Goal: Transaction & Acquisition: Download file/media

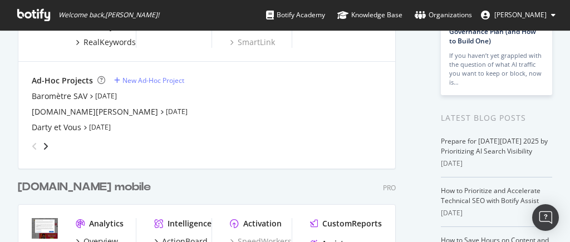
scroll to position [167, 0]
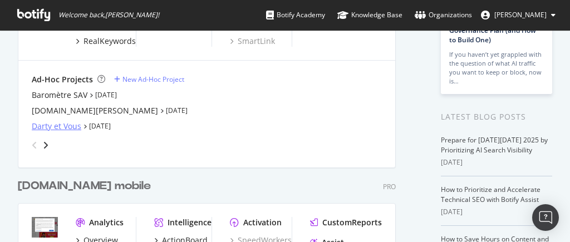
click at [55, 126] on div "Darty et Vous" at bounding box center [57, 126] width 50 height 11
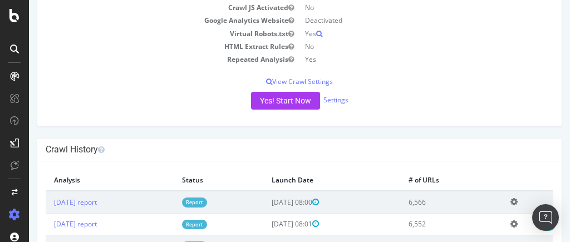
scroll to position [222, 0]
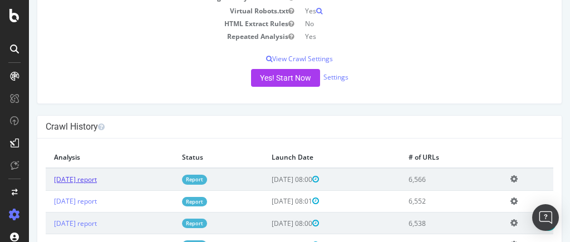
click at [78, 177] on link "[DATE] report" at bounding box center [75, 179] width 43 height 9
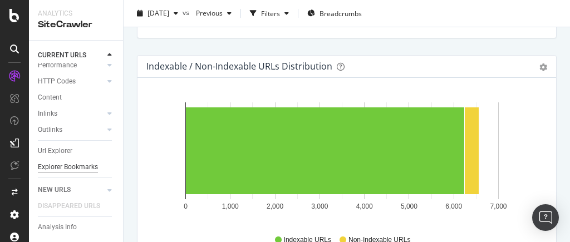
scroll to position [114, 0]
click at [60, 145] on div "Url Explorer" at bounding box center [55, 151] width 34 height 12
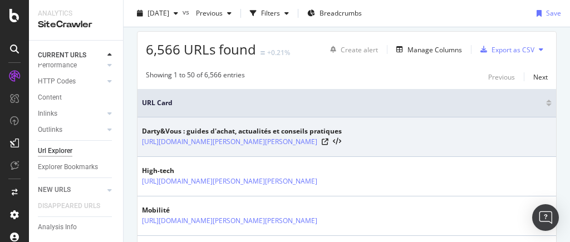
scroll to position [278, 0]
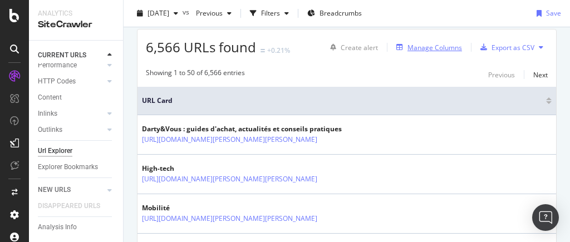
click at [434, 46] on div "Manage Columns" at bounding box center [434, 47] width 55 height 9
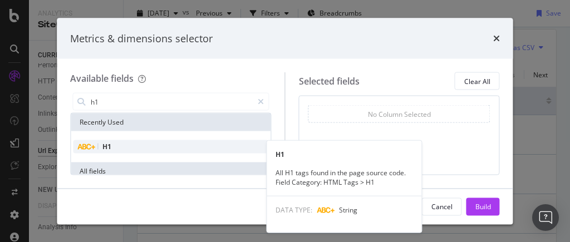
click at [124, 147] on div "H1" at bounding box center [170, 146] width 195 height 13
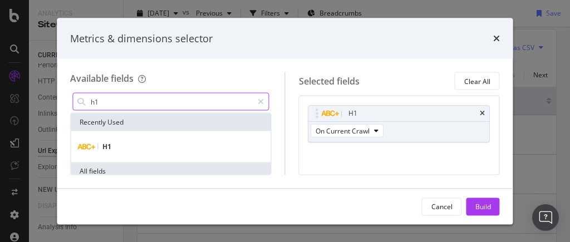
click at [131, 102] on input "h1" at bounding box center [171, 101] width 162 height 17
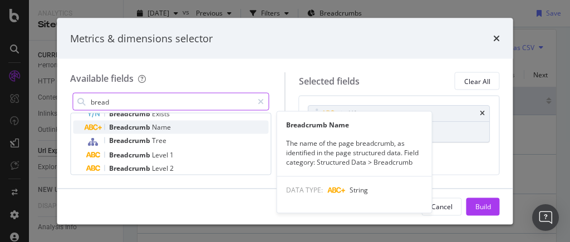
scroll to position [56, 0]
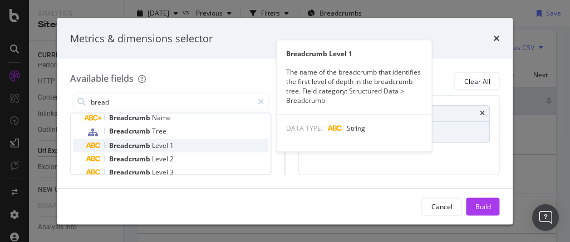
click at [172, 146] on span "1" at bounding box center [172, 145] width 4 height 9
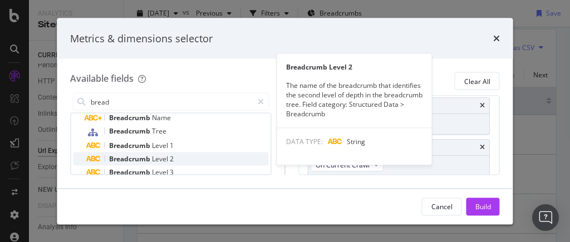
click at [156, 159] on span "Level" at bounding box center [161, 158] width 18 height 9
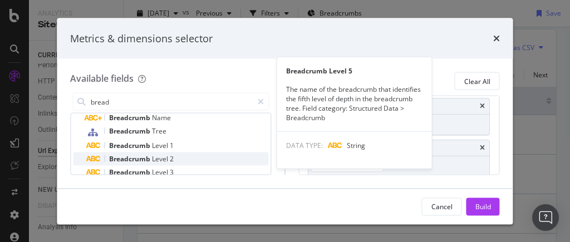
scroll to position [111, 0]
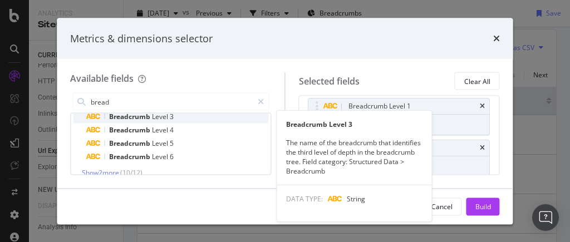
click at [153, 118] on span "Level" at bounding box center [161, 116] width 18 height 9
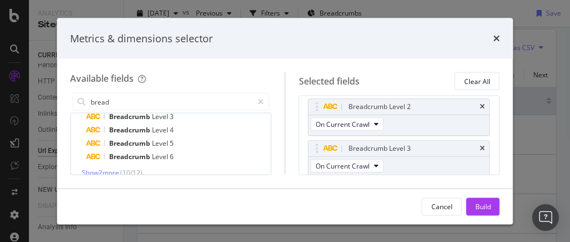
click at [153, 130] on span "Level" at bounding box center [161, 129] width 18 height 9
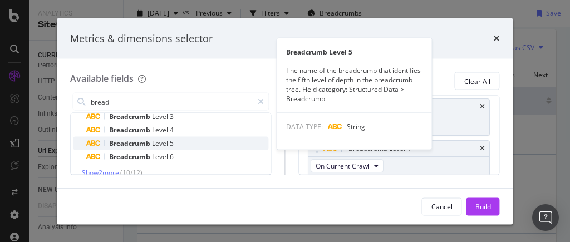
click at [153, 141] on span "Level" at bounding box center [161, 143] width 18 height 9
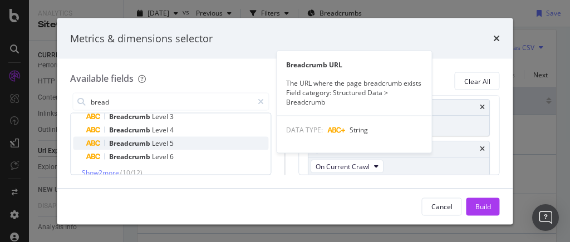
scroll to position [0, 0]
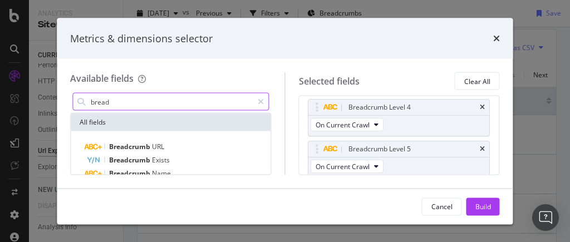
click at [123, 101] on input "bread" at bounding box center [171, 101] width 162 height 17
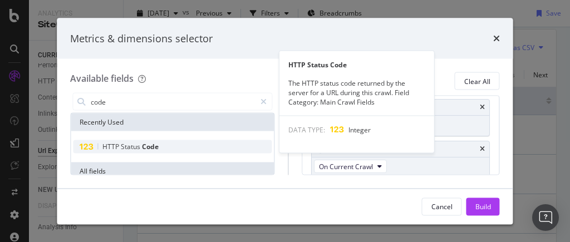
click at [134, 144] on span "Status" at bounding box center [131, 146] width 21 height 9
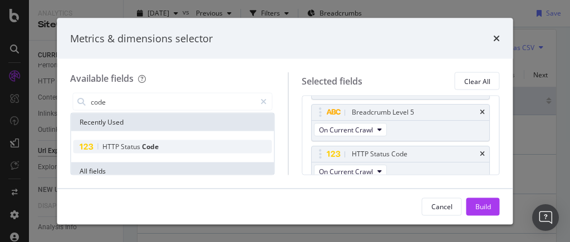
scroll to position [214, 0]
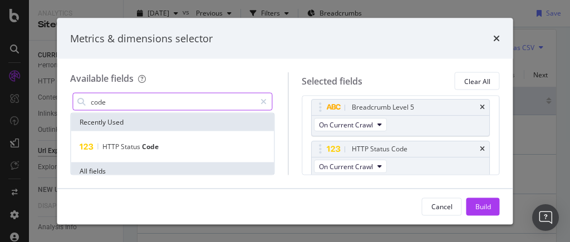
click at [130, 98] on input "code" at bounding box center [173, 101] width 166 height 17
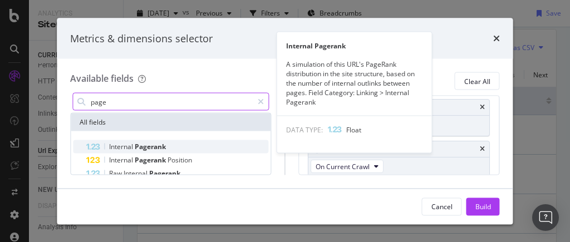
type input "page"
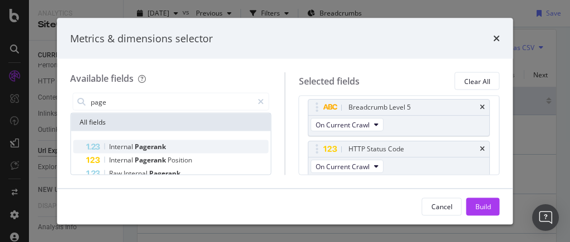
click at [150, 146] on span "Pagerank" at bounding box center [150, 146] width 31 height 9
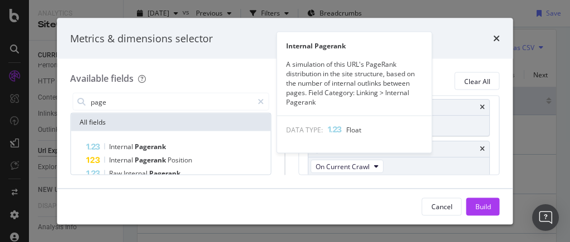
scroll to position [255, 0]
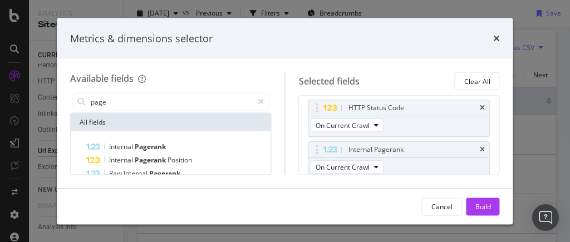
click at [479, 209] on div "Build" at bounding box center [483, 205] width 16 height 9
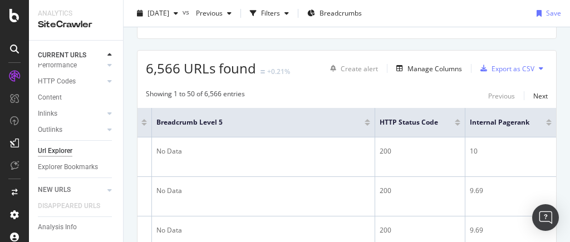
scroll to position [244, 0]
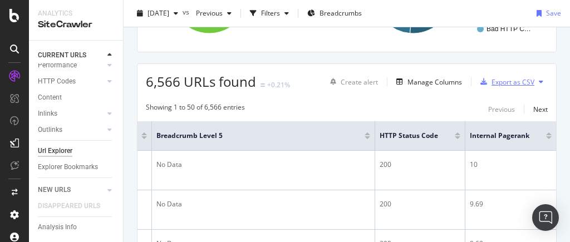
click at [498, 80] on div "Export as CSV" at bounding box center [512, 81] width 43 height 9
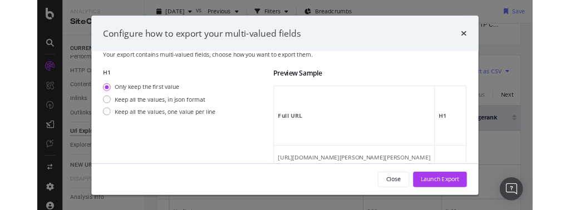
scroll to position [0, 0]
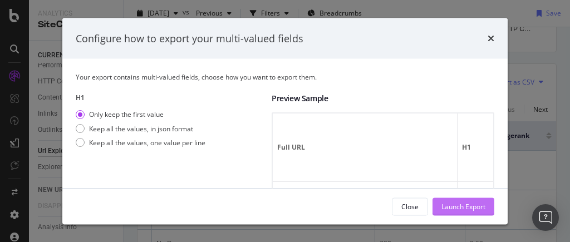
click at [457, 202] on div "Launch Export" at bounding box center [463, 205] width 44 height 9
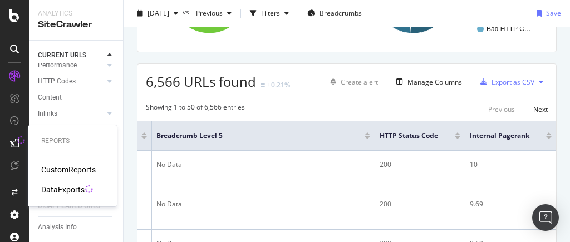
click at [63, 188] on div "DataExports" at bounding box center [62, 189] width 43 height 11
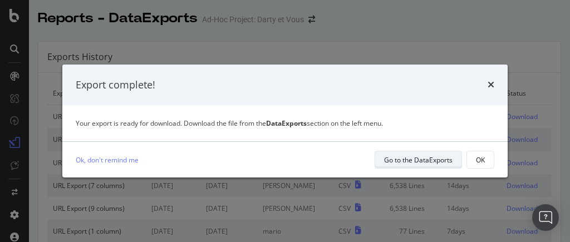
click at [421, 159] on div "Go to the DataExports" at bounding box center [418, 159] width 68 height 9
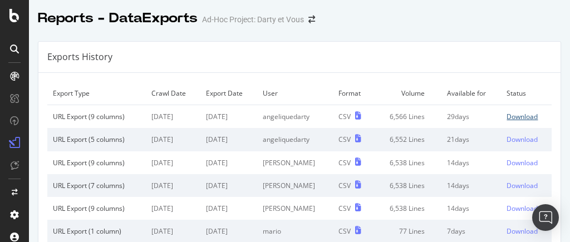
click at [509, 115] on div "Download" at bounding box center [521, 116] width 31 height 9
